Goal: Task Accomplishment & Management: Manage account settings

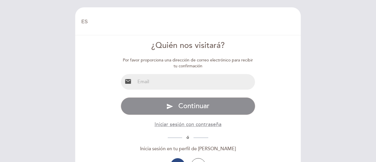
select select "es"
click at [180, 85] on input "email" at bounding box center [195, 82] width 120 height 16
type input "[EMAIL_ADDRESS][DOMAIN_NAME]"
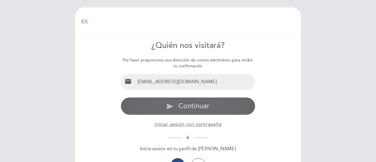
click at [188, 109] on span "Continuar" at bounding box center [194, 106] width 31 height 9
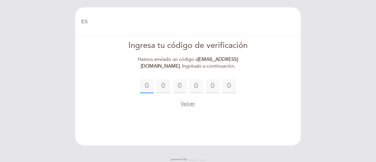
click at [148, 86] on input "text" at bounding box center [147, 86] width 14 height 14
type input "3"
type input "7"
type input "1"
type input "3"
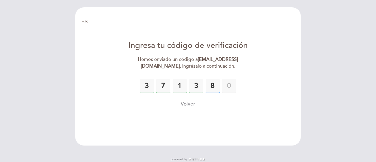
type input "8"
type input "3"
